Goal: Information Seeking & Learning: Find specific fact

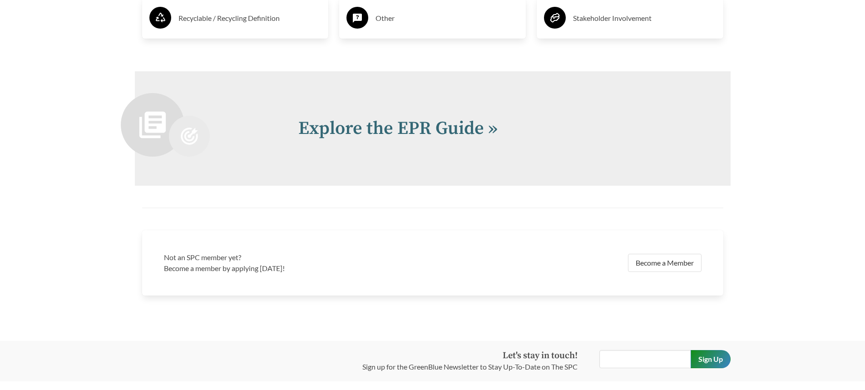
scroll to position [1892, 0]
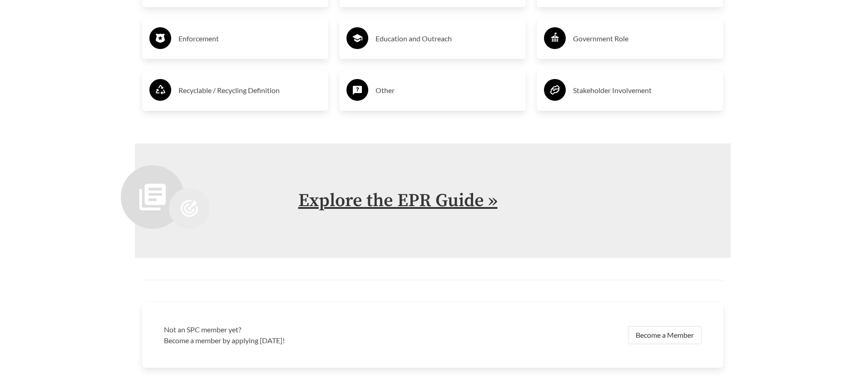
click at [399, 200] on link "Explore the EPR Guide »" at bounding box center [397, 200] width 199 height 23
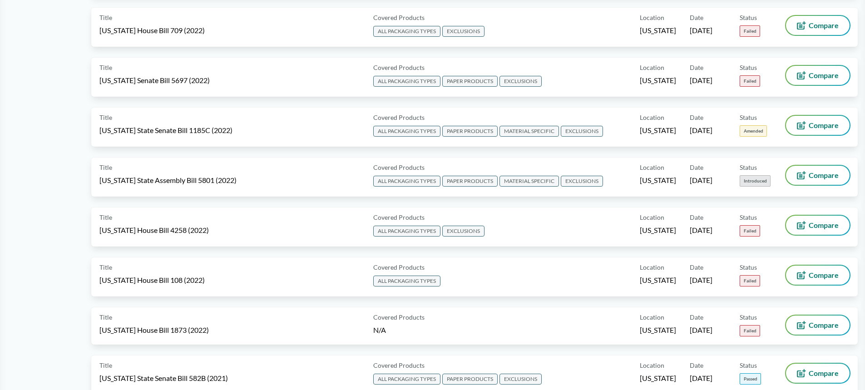
scroll to position [4658, 0]
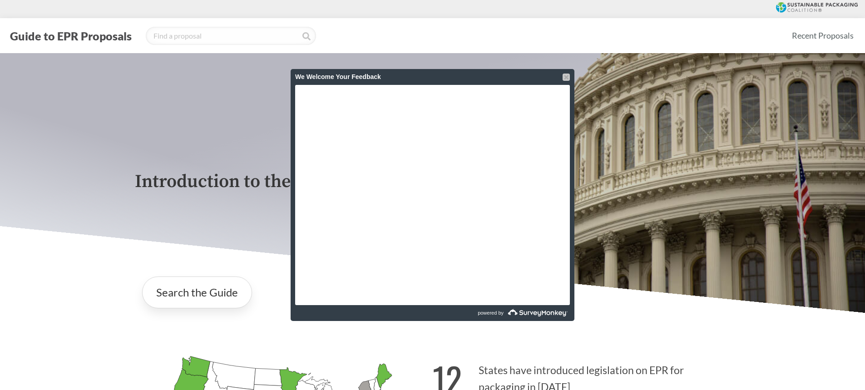
click at [567, 76] on div at bounding box center [566, 77] width 7 height 7
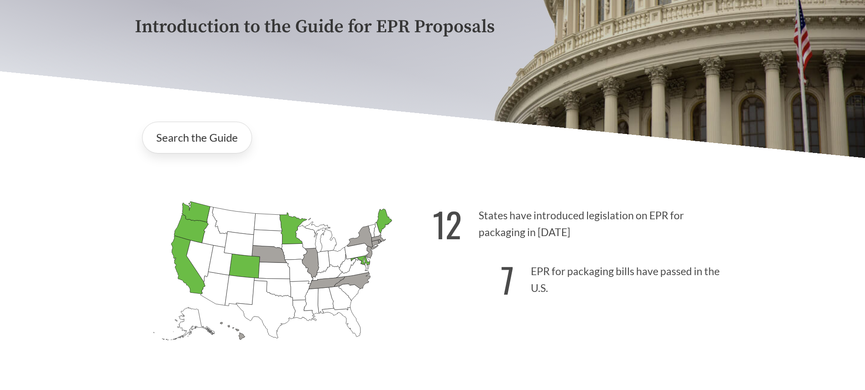
scroll to position [227, 0]
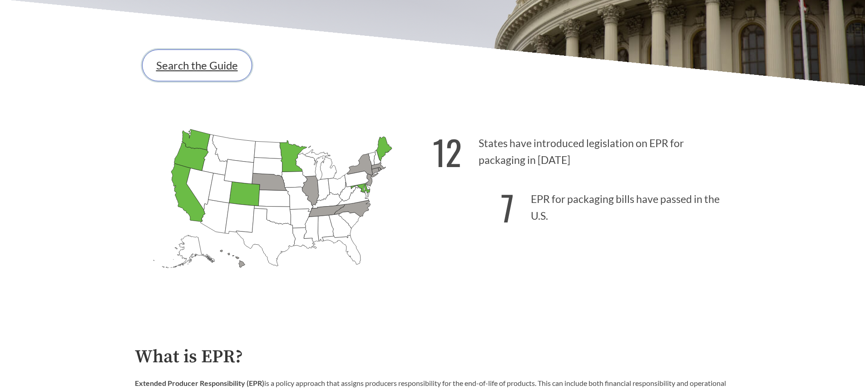
click at [183, 69] on link "Search the Guide" at bounding box center [197, 66] width 110 height 32
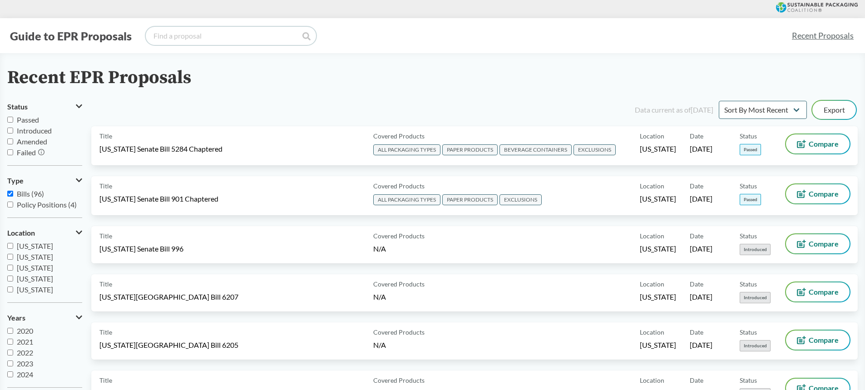
click at [206, 39] on input "search" at bounding box center [231, 36] width 170 height 18
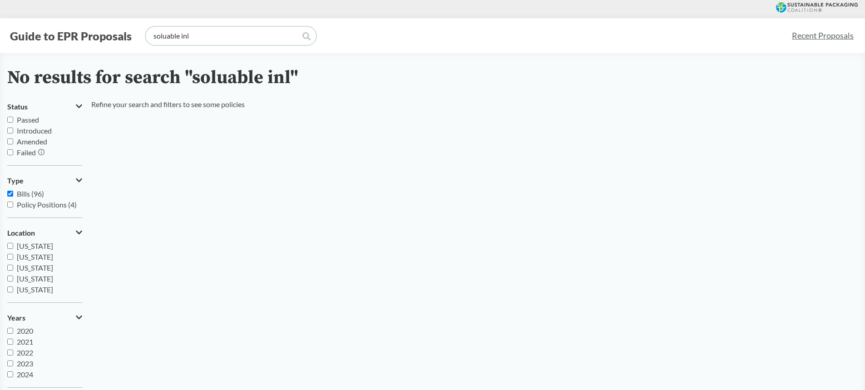
click at [206, 39] on input "soluable inl" at bounding box center [231, 36] width 170 height 18
type input "soluable inl"
